Goal: Check status

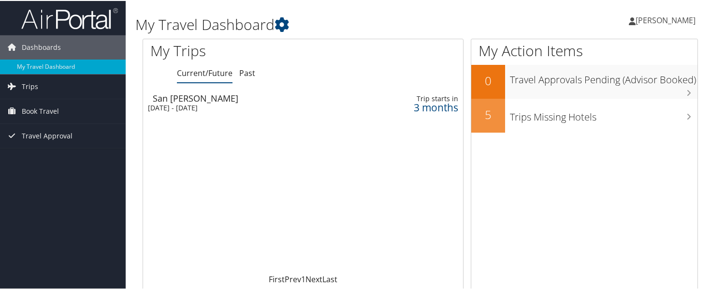
click at [428, 106] on div "3 months" at bounding box center [422, 106] width 71 height 9
